Goal: Task Accomplishment & Management: Manage account settings

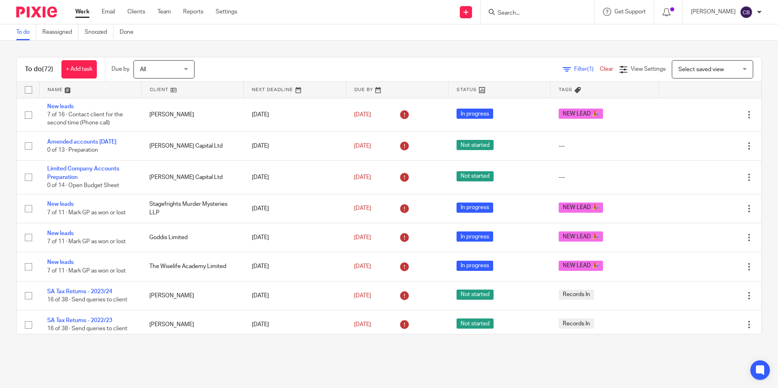
scroll to position [407, 0]
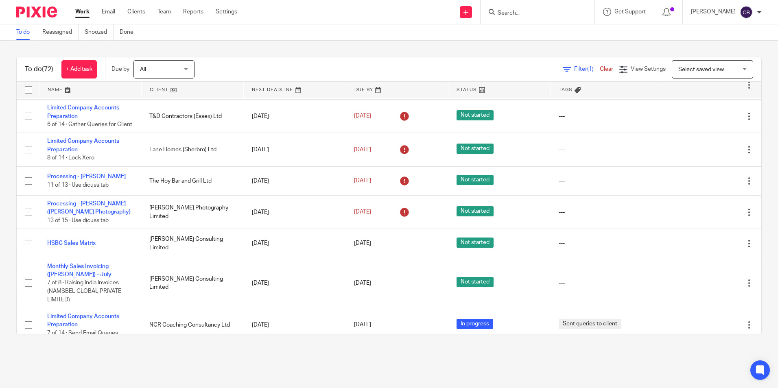
drag, startPoint x: 249, startPoint y: 64, endPoint x: 255, endPoint y: 66, distance: 6.3
click at [250, 65] on div "Filter (1) Clear View Settings View Settings (1) Filters Clear Save Manage save…" at bounding box center [485, 69] width 553 height 18
click at [554, 74] on div "Filter (1) Clear View Settings View Settings (1) Filters Clear Save Manage save…" at bounding box center [485, 69] width 553 height 18
drag, startPoint x: 557, startPoint y: 71, endPoint x: 486, endPoint y: 88, distance: 72.5
click at [563, 71] on icon at bounding box center [567, 70] width 8 height 8
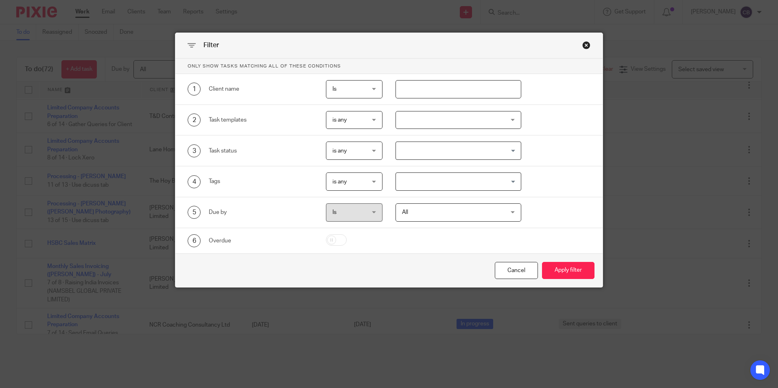
click at [402, 92] on input "text" at bounding box center [459, 89] width 126 height 18
type input "letting"
click at [542, 262] on button "Apply filter" at bounding box center [568, 271] width 53 height 18
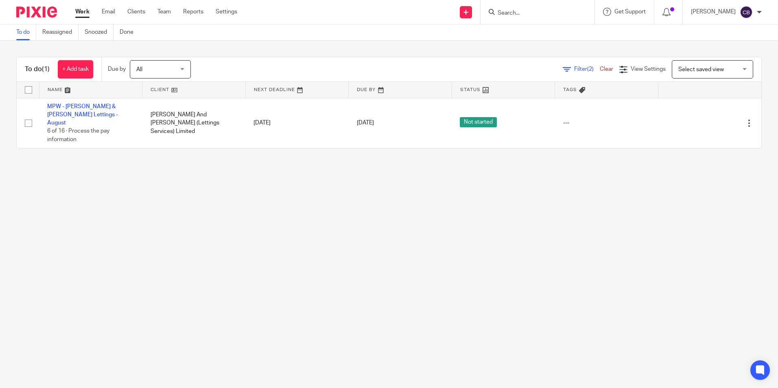
drag, startPoint x: 126, startPoint y: 247, endPoint x: 107, endPoint y: 167, distance: 81.6
click at [118, 229] on main "To do Reassigned Snoozed Done To do (1) + Add task Due by All All Today Tomorro…" at bounding box center [389, 194] width 778 height 388
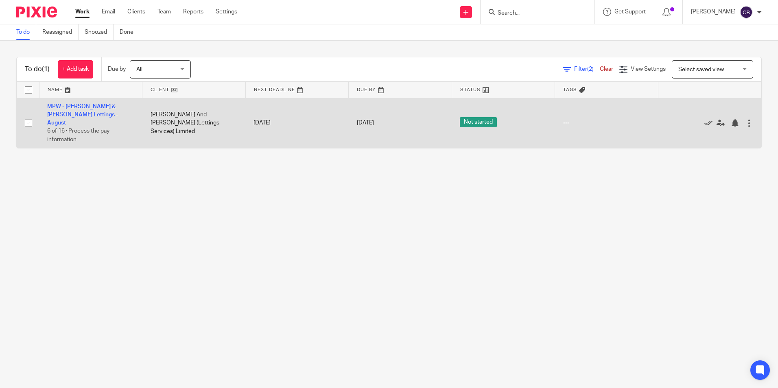
click at [84, 103] on td "MPW - Harris & Wood Lettings - August 6 of 16 · Process the pay information" at bounding box center [90, 123] width 103 height 50
click at [84, 105] on link "MPW - [PERSON_NAME] & [PERSON_NAME] Lettings - August" at bounding box center [82, 115] width 71 height 22
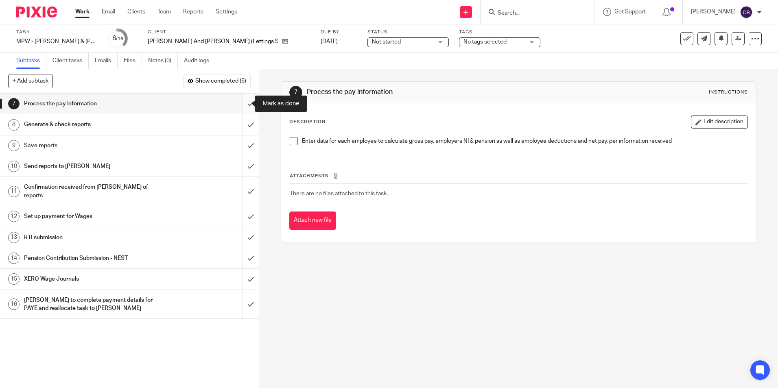
click at [244, 103] on input "submit" at bounding box center [129, 104] width 259 height 20
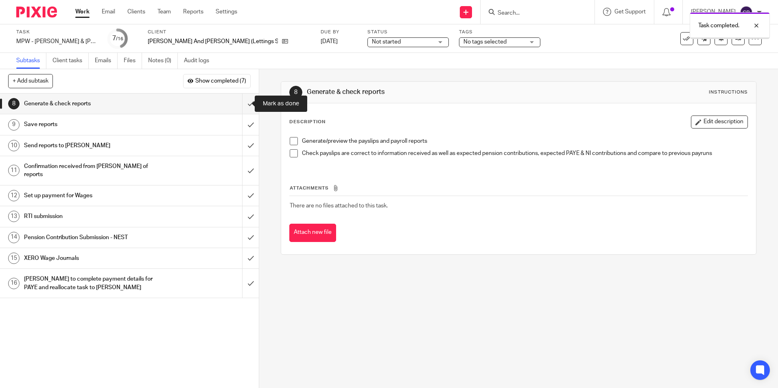
click at [244, 103] on input "submit" at bounding box center [129, 104] width 259 height 20
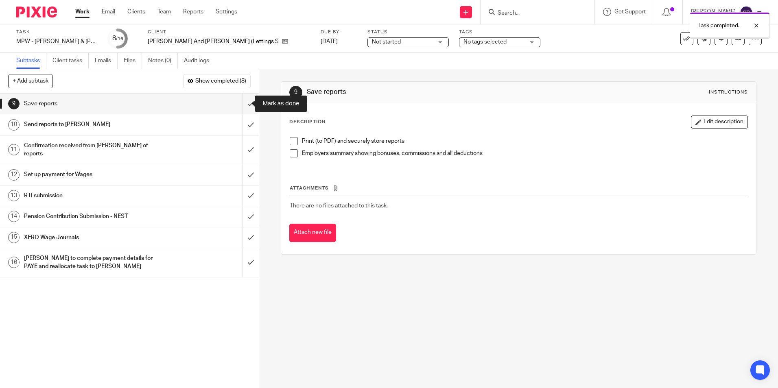
click at [244, 103] on input "submit" at bounding box center [129, 104] width 259 height 20
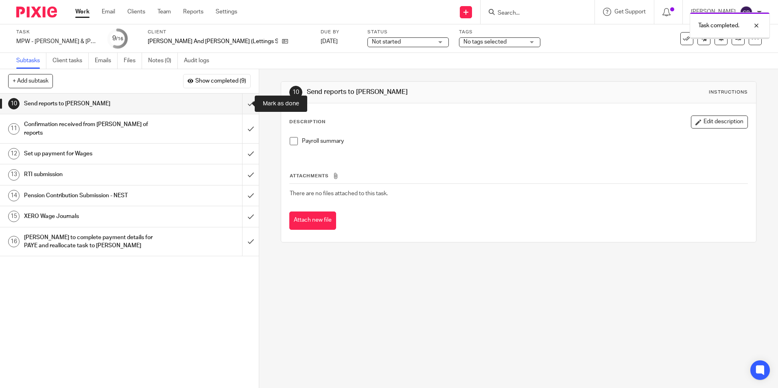
click at [244, 103] on input "submit" at bounding box center [129, 104] width 259 height 20
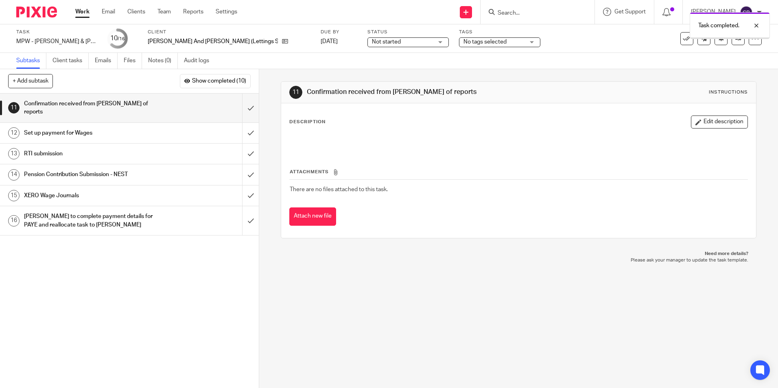
click at [289, 76] on div "11 Confirmation received from [PERSON_NAME] of reports Instructions Description…" at bounding box center [518, 160] width 475 height 182
click at [66, 9] on div at bounding box center [33, 12] width 67 height 24
click at [80, 10] on link "Work" at bounding box center [82, 12] width 14 height 8
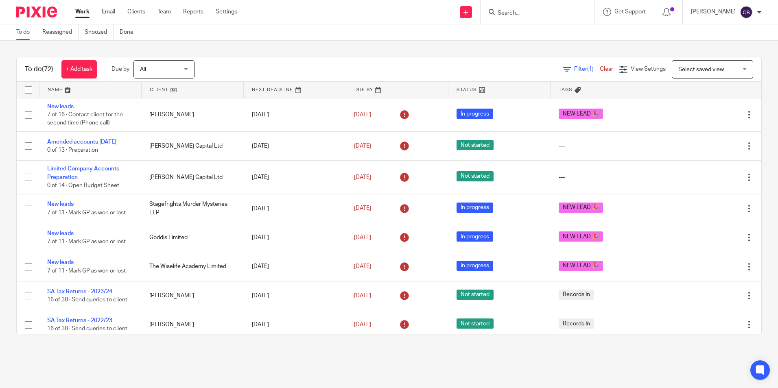
click at [574, 68] on span "Filter (1)" at bounding box center [587, 69] width 26 height 6
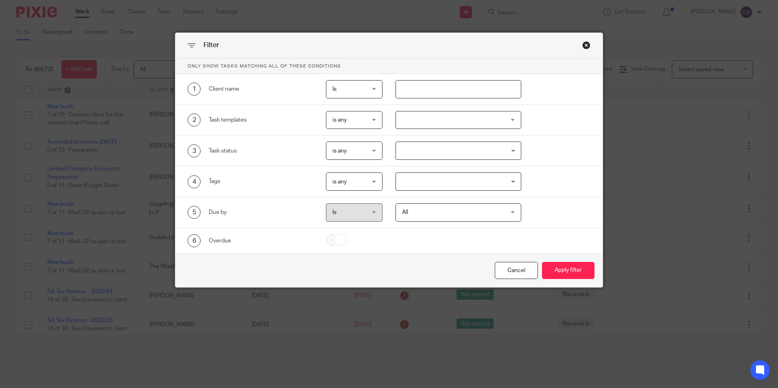
click at [470, 88] on input "text" at bounding box center [459, 89] width 126 height 18
type input "chesterwe"
click at [542, 262] on button "Apply filter" at bounding box center [568, 271] width 53 height 18
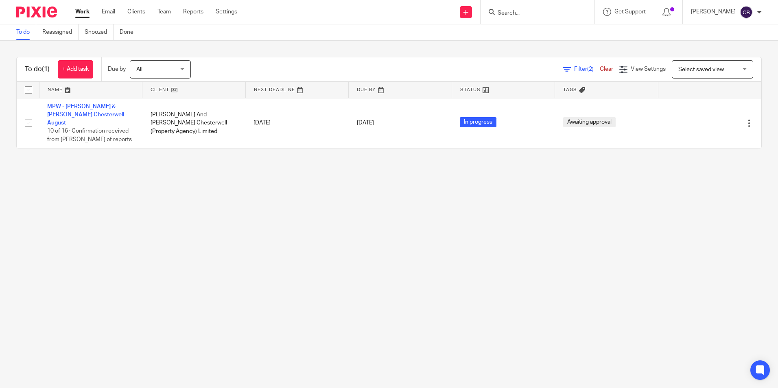
drag, startPoint x: 353, startPoint y: 165, endPoint x: 184, endPoint y: 171, distance: 169.8
click at [335, 165] on main "To do Reassigned Snoozed Done To do (1) + Add task Due by All All Today Tomorro…" at bounding box center [389, 194] width 778 height 388
drag, startPoint x: 184, startPoint y: 171, endPoint x: 164, endPoint y: 162, distance: 21.5
click at [177, 167] on main "To do Reassigned Snoozed Done To do (1) + Add task Due by All All Today Tomorro…" at bounding box center [389, 194] width 778 height 388
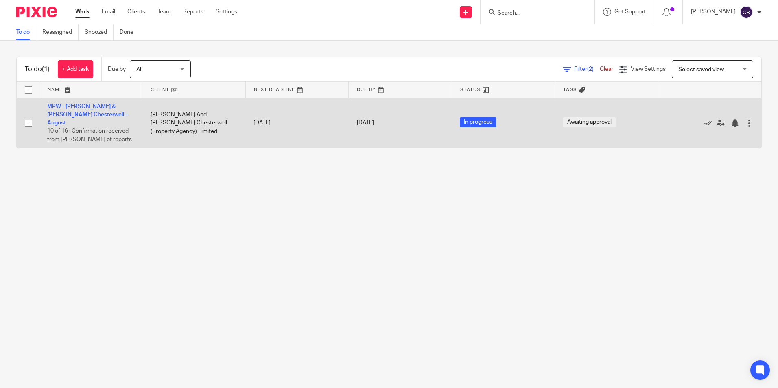
click at [92, 110] on td "MPW - Harris & Wood Chesterwell - August 10 of 16 · Confirmation received from …" at bounding box center [90, 123] width 103 height 50
click at [92, 113] on link "MPW - Harris & Wood Chesterwell - August" at bounding box center [87, 115] width 80 height 22
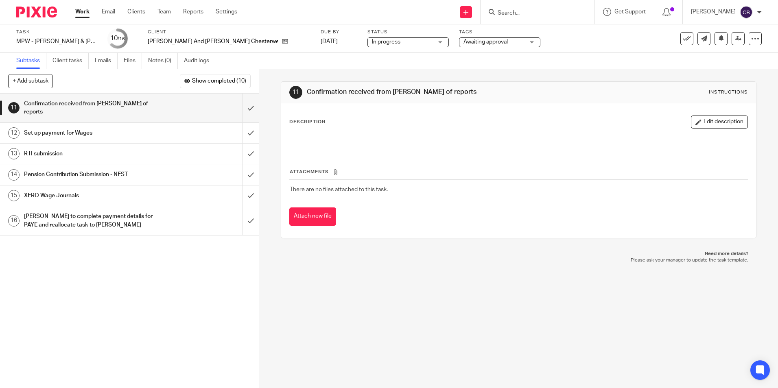
drag, startPoint x: 450, startPoint y: 308, endPoint x: 427, endPoint y: 316, distance: 23.7
click at [450, 309] on div "11 Confirmation received from Paul of reports Instructions Description Edit des…" at bounding box center [518, 228] width 519 height 319
drag, startPoint x: 427, startPoint y: 316, endPoint x: 434, endPoint y: 316, distance: 6.1
click at [429, 316] on div "11 Confirmation received from Paul of reports Instructions Description Edit des…" at bounding box center [518, 228] width 519 height 319
click at [457, 319] on div "11 Confirmation received from Paul of reports Instructions Description Edit des…" at bounding box center [518, 228] width 519 height 319
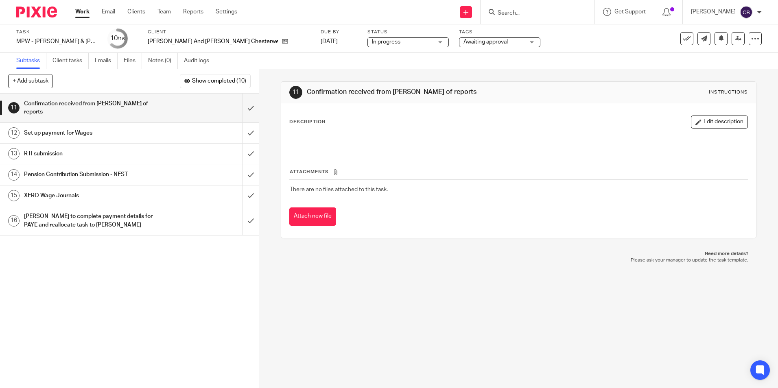
click at [489, 41] on span "Awaiting approval" at bounding box center [486, 42] width 44 height 6
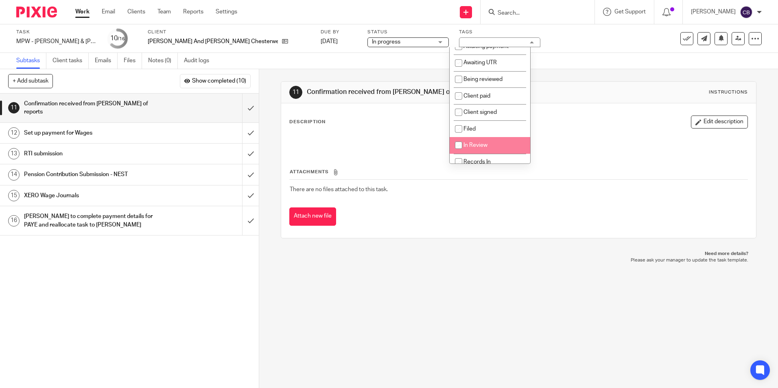
scroll to position [41, 0]
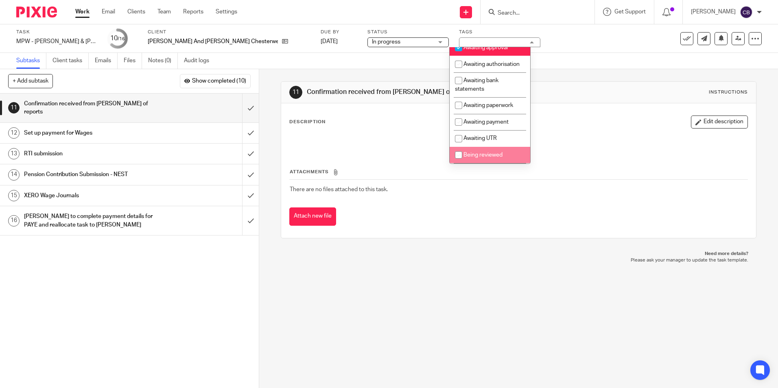
click at [374, 309] on div "11 Confirmation received from Paul of reports Instructions Description Edit des…" at bounding box center [518, 228] width 519 height 319
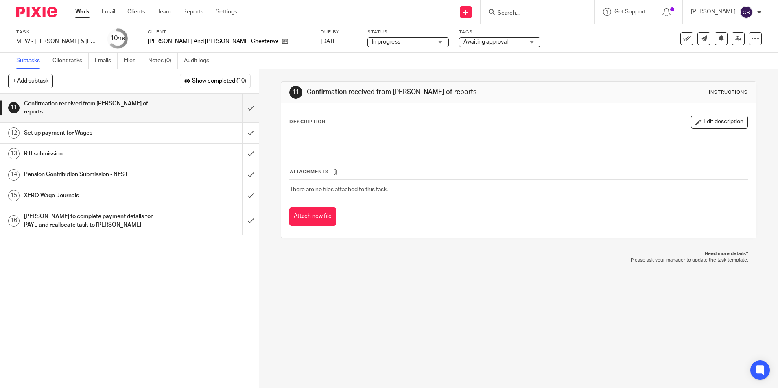
drag, startPoint x: 367, startPoint y: 300, endPoint x: 404, endPoint y: 201, distance: 106.1
click at [368, 298] on div "11 Confirmation received from Paul of reports Instructions Description Edit des…" at bounding box center [518, 228] width 519 height 319
click at [421, 138] on p at bounding box center [519, 141] width 458 height 8
drag, startPoint x: 698, startPoint y: 120, endPoint x: 353, endPoint y: 125, distance: 344.8
click at [679, 120] on div "Description Edit description" at bounding box center [518, 122] width 458 height 13
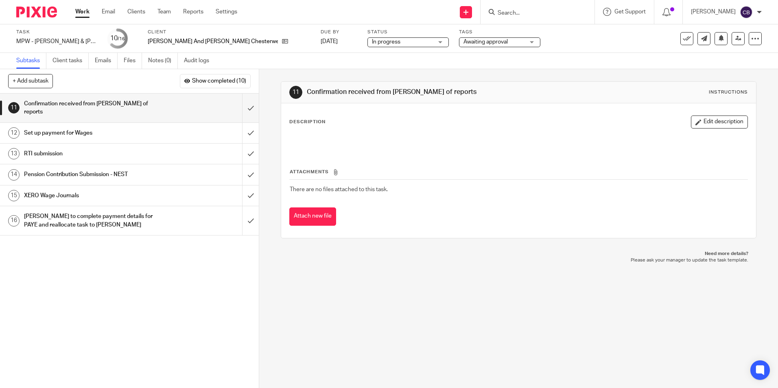
click at [700, 124] on button "Edit description" at bounding box center [719, 122] width 57 height 13
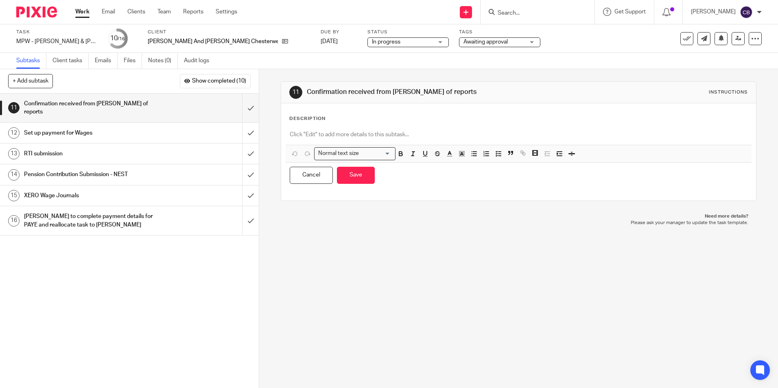
click at [353, 126] on div "Description Normal text size Loading... Remove Edit Insert new video Copy and p…" at bounding box center [518, 152] width 458 height 73
click at [353, 131] on p at bounding box center [519, 135] width 458 height 8
click at [365, 179] on button "Save" at bounding box center [356, 176] width 38 height 18
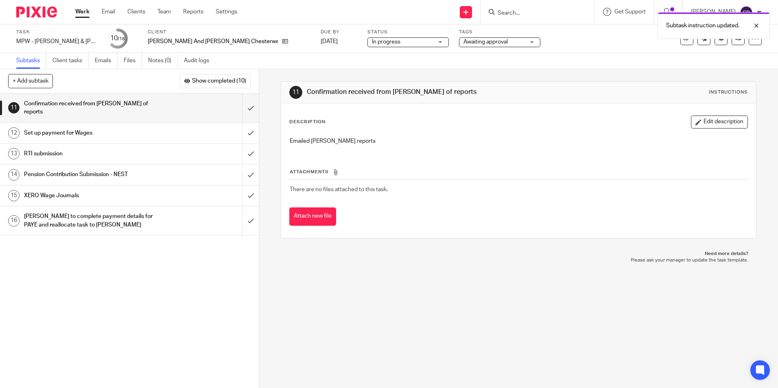
drag, startPoint x: 453, startPoint y: 290, endPoint x: 429, endPoint y: 294, distance: 24.0
click at [434, 293] on div "11 Confirmation received from Paul of reports Instructions Description Edit des…" at bounding box center [518, 228] width 519 height 319
click at [410, 298] on div "11 Confirmation received from Paul of reports Instructions Description Edit des…" at bounding box center [518, 228] width 519 height 319
drag, startPoint x: 449, startPoint y: 289, endPoint x: 352, endPoint y: 81, distance: 229.4
click at [449, 285] on div "11 Confirmation received from Paul of reports Instructions Description Edit des…" at bounding box center [518, 228] width 519 height 319
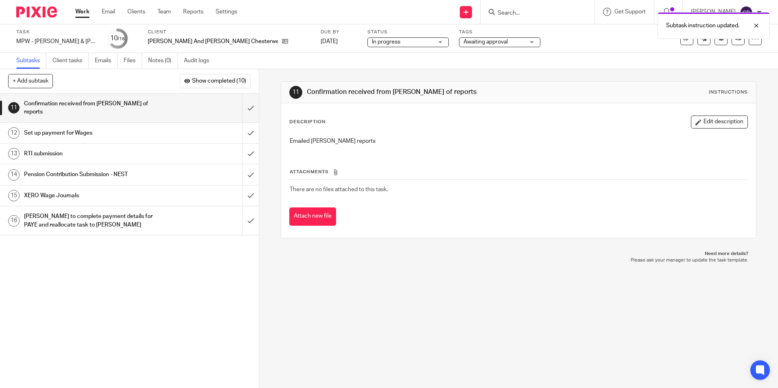
click at [391, 272] on div "11 Confirmation received from Paul of reports Instructions Description Edit des…" at bounding box center [518, 228] width 519 height 319
click at [208, 128] on div "Set up payment for Wages" at bounding box center [129, 133] width 210 height 12
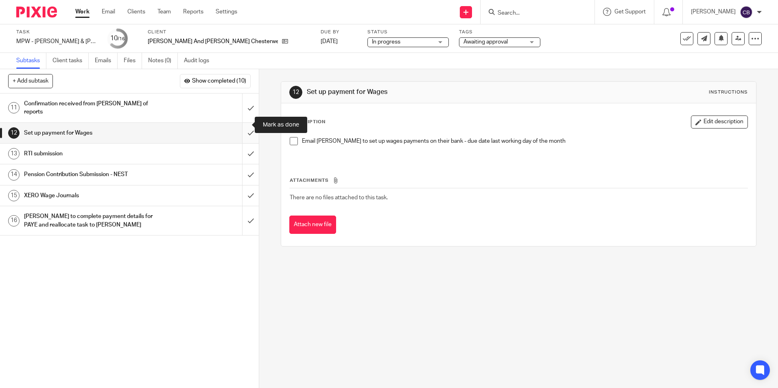
click at [244, 123] on input "submit" at bounding box center [129, 133] width 259 height 20
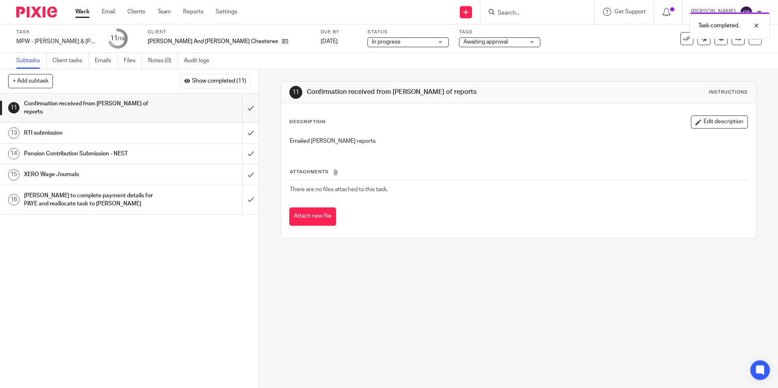
drag, startPoint x: 81, startPoint y: 11, endPoint x: 83, endPoint y: 17, distance: 6.4
click at [81, 10] on link "Work" at bounding box center [82, 12] width 14 height 8
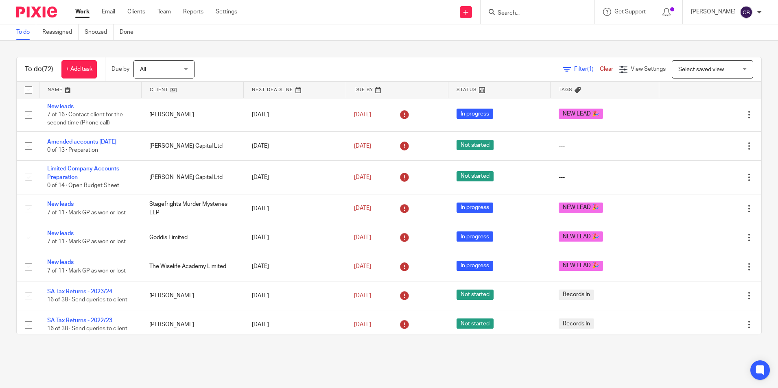
drag, startPoint x: 543, startPoint y: 74, endPoint x: 552, endPoint y: 71, distance: 9.8
click at [545, 73] on div "Filter (1) Clear View Settings View Settings (1) Filters Clear Save Manage save…" at bounding box center [485, 69] width 553 height 18
click at [563, 68] on icon at bounding box center [567, 70] width 8 height 8
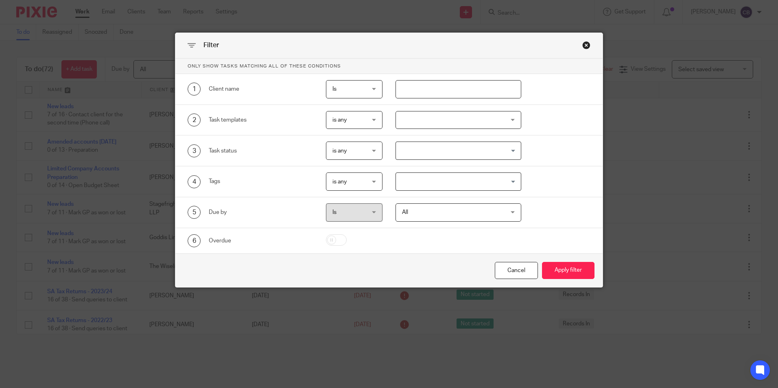
click at [416, 88] on input "text" at bounding box center [459, 89] width 126 height 18
type input "[PERSON_NAME]"
click at [542, 262] on button "Apply filter" at bounding box center [568, 271] width 53 height 18
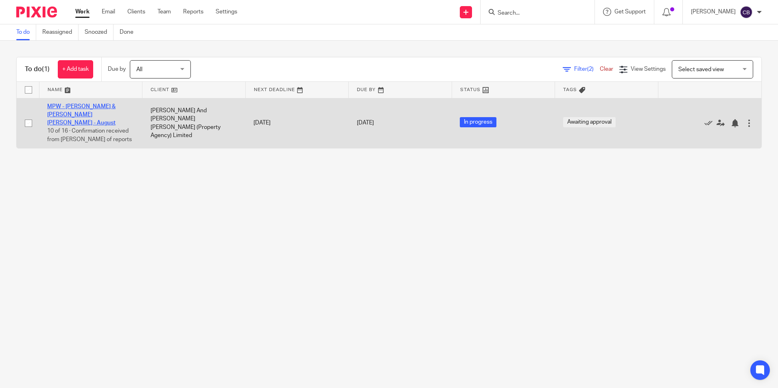
click at [76, 106] on link "MPW - [PERSON_NAME] & [PERSON_NAME] [PERSON_NAME] - August" at bounding box center [81, 115] width 68 height 22
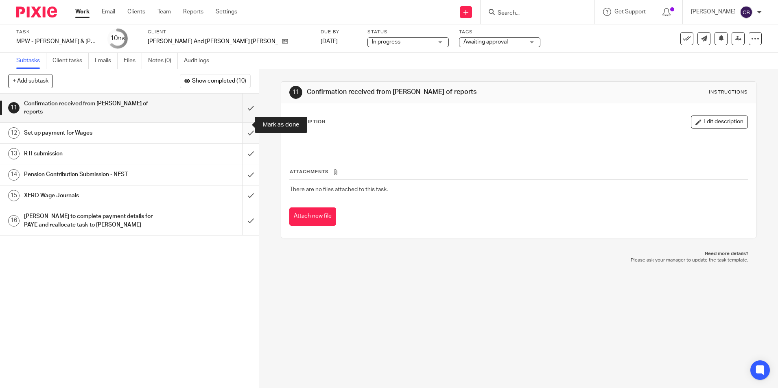
click at [236, 125] on input "submit" at bounding box center [129, 133] width 259 height 20
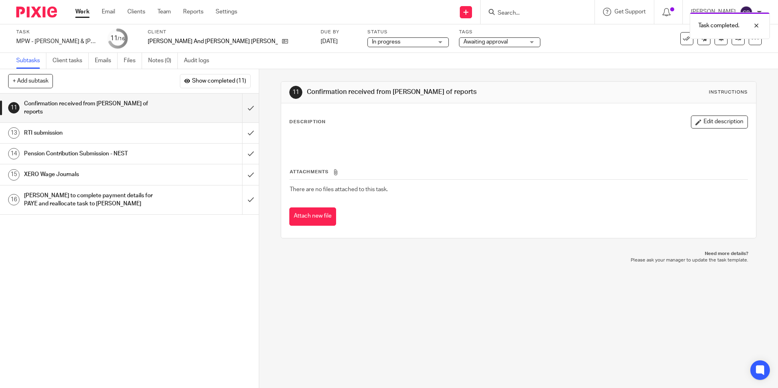
click at [402, 138] on p at bounding box center [519, 141] width 458 height 8
drag, startPoint x: 723, startPoint y: 122, endPoint x: 690, endPoint y: 126, distance: 32.8
click at [722, 122] on button "Edit description" at bounding box center [719, 122] width 57 height 13
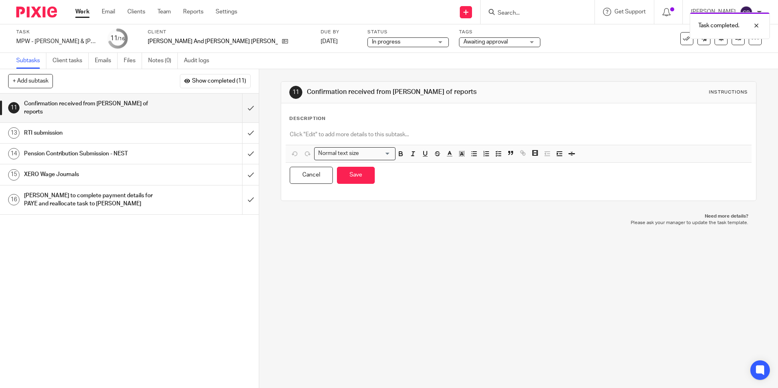
click at [434, 133] on p at bounding box center [519, 135] width 458 height 8
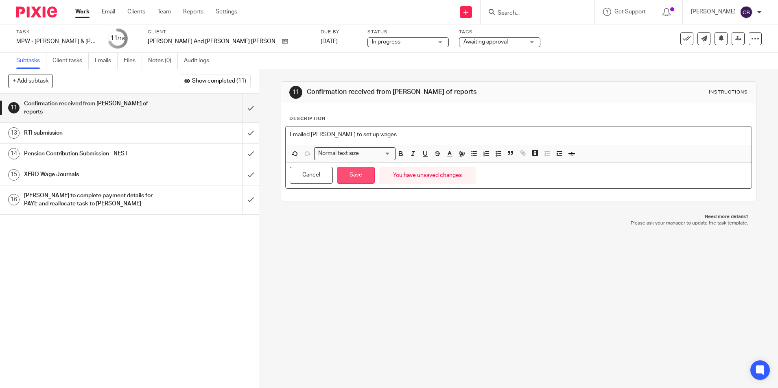
click at [345, 184] on button "Save" at bounding box center [356, 176] width 38 height 18
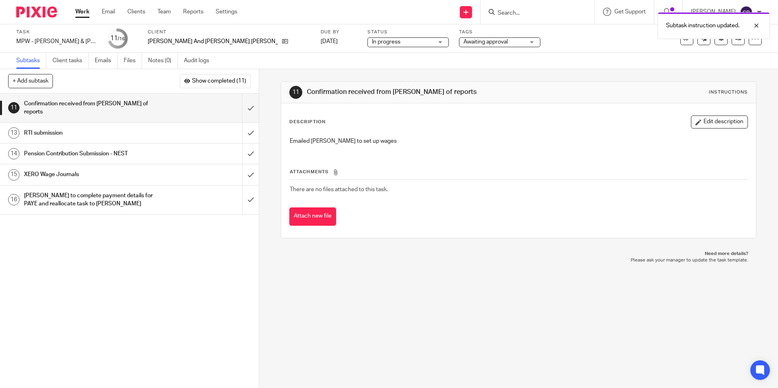
drag, startPoint x: 409, startPoint y: 309, endPoint x: 350, endPoint y: 318, distance: 60.6
click at [407, 309] on div "11 Confirmation received from [PERSON_NAME] of reports Instructions Description…" at bounding box center [518, 228] width 519 height 319
click at [349, 318] on div "11 Confirmation received from [PERSON_NAME] of reports Instructions Description…" at bounding box center [518, 228] width 519 height 319
click at [85, 10] on link "Work" at bounding box center [82, 12] width 14 height 8
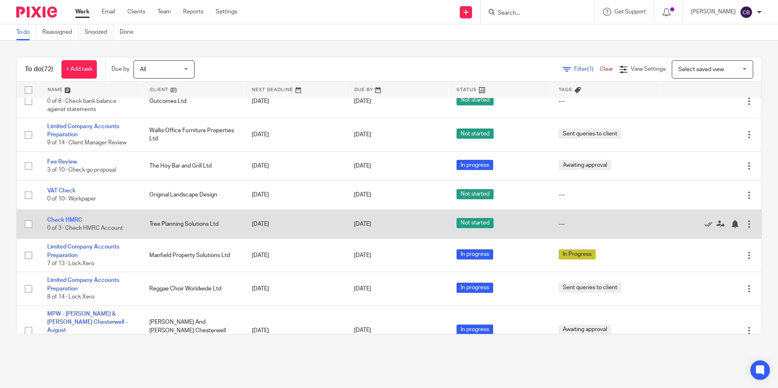
scroll to position [651, 0]
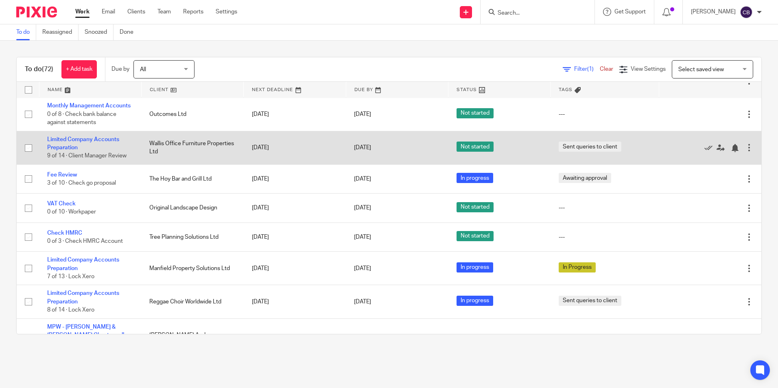
click at [28, 150] on input "checkbox" at bounding box center [28, 147] width 15 height 15
checkbox input "true"
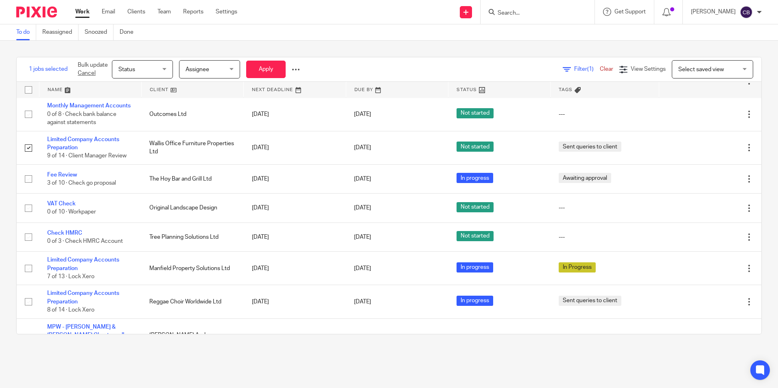
click at [172, 73] on div "Status Status" at bounding box center [142, 69] width 61 height 18
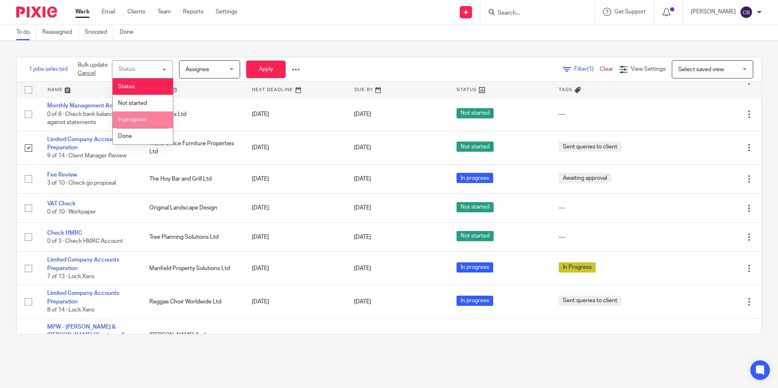
click at [140, 117] on span "In progress" at bounding box center [132, 120] width 28 height 6
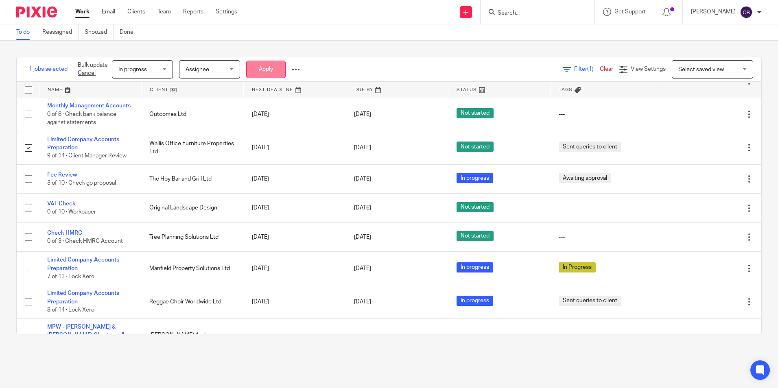
click at [259, 73] on button "Apply" at bounding box center [265, 70] width 39 height 18
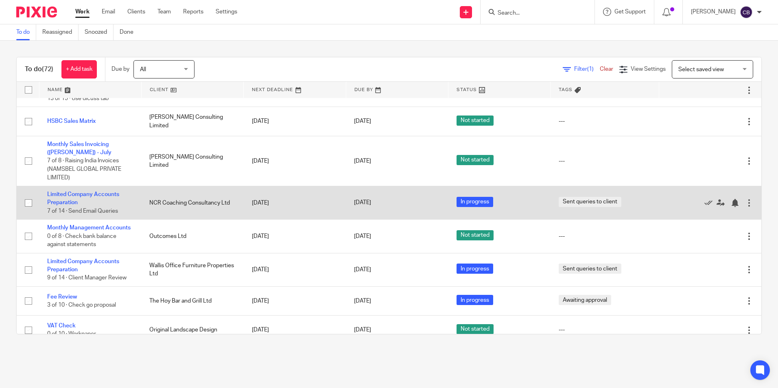
scroll to position [488, 0]
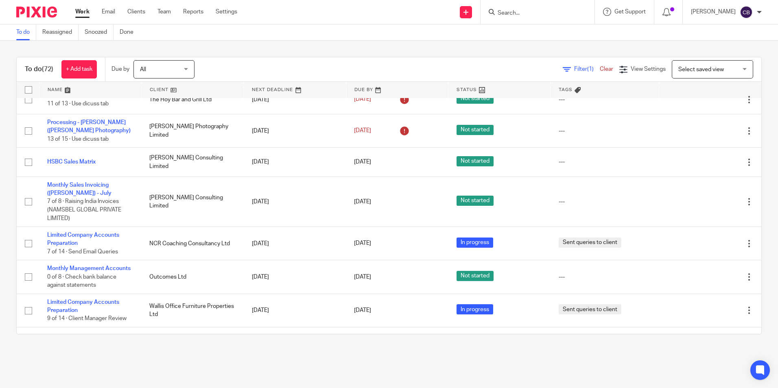
drag, startPoint x: 431, startPoint y: 38, endPoint x: 431, endPoint y: 0, distance: 38.3
click at [431, 35] on div "To do Reassigned Snoozed Done" at bounding box center [389, 32] width 778 height 16
